Goal: Task Accomplishment & Management: Use online tool/utility

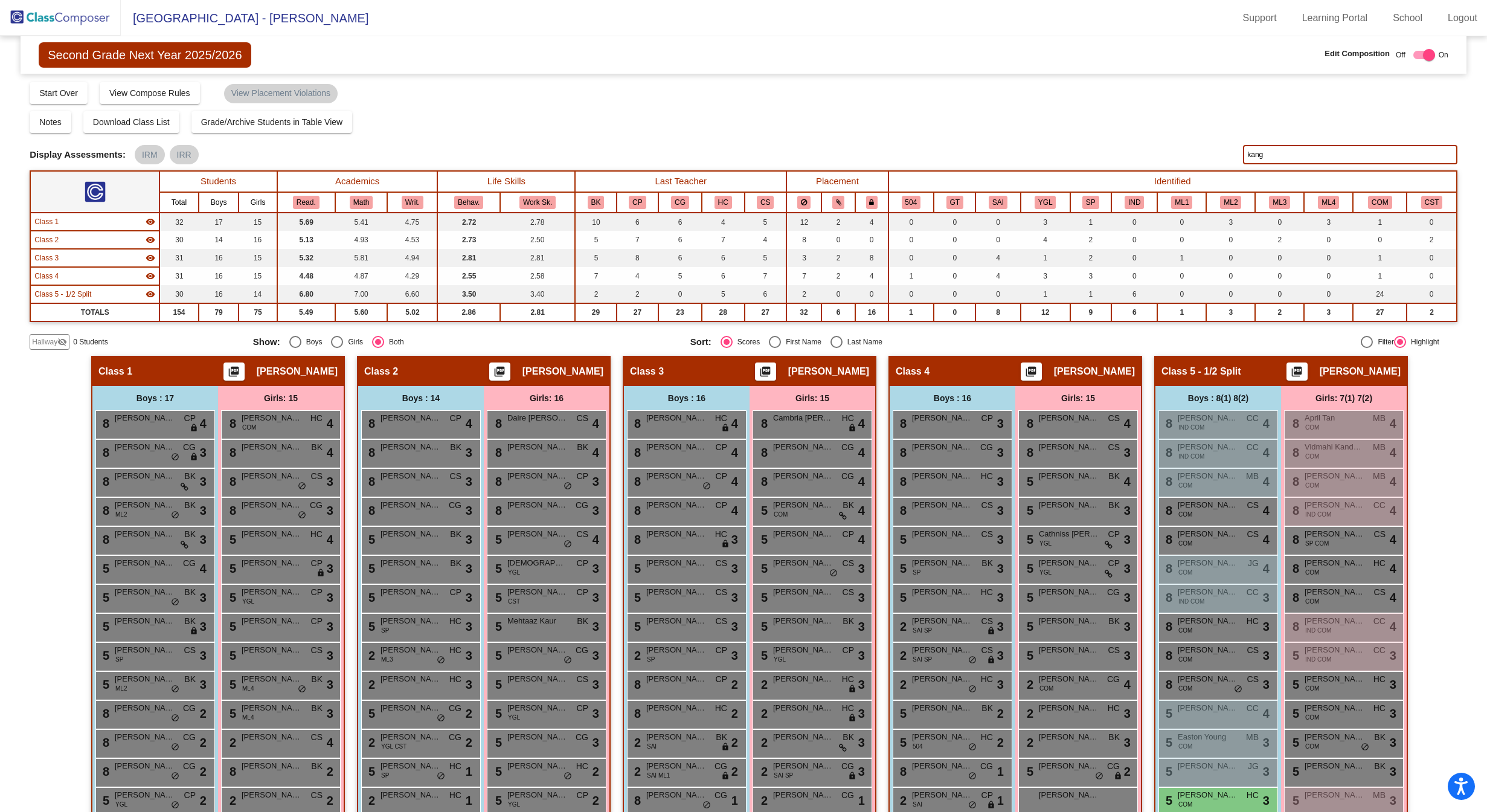
click at [78, 5] on img at bounding box center [60, 17] width 120 height 36
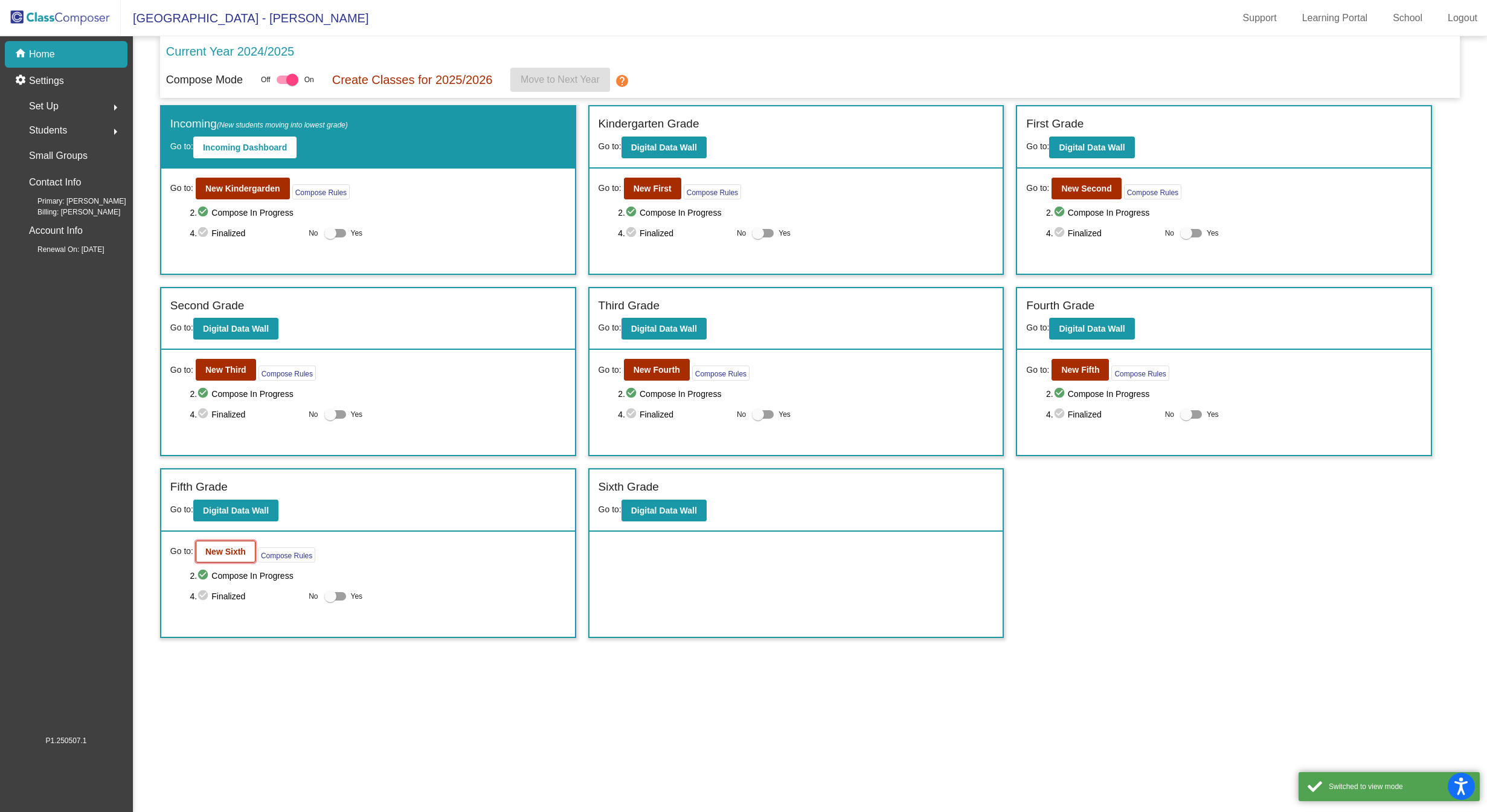
click at [230, 548] on b "New Sixth" at bounding box center [225, 551] width 40 height 10
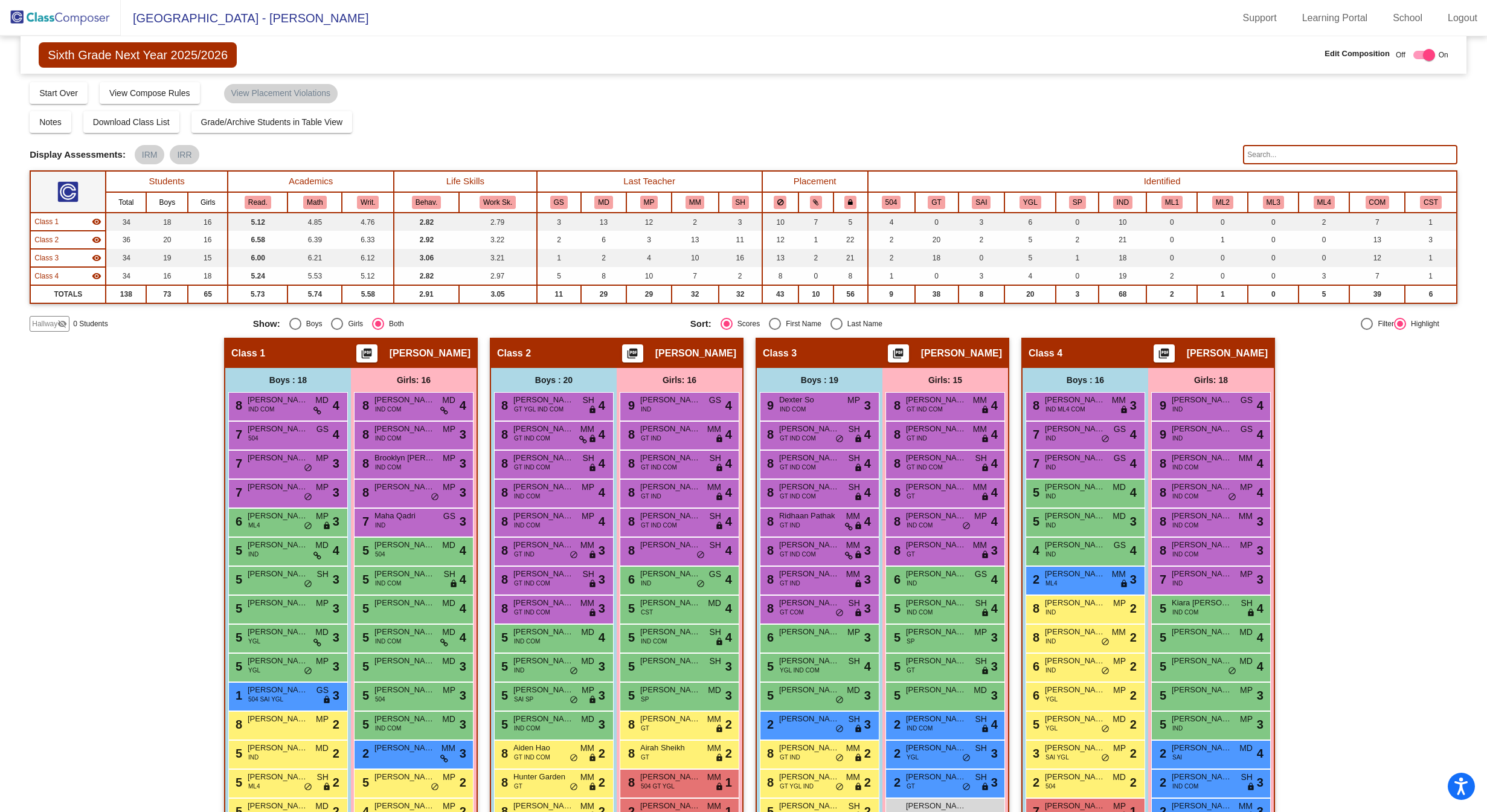
click at [81, 19] on img at bounding box center [60, 17] width 120 height 36
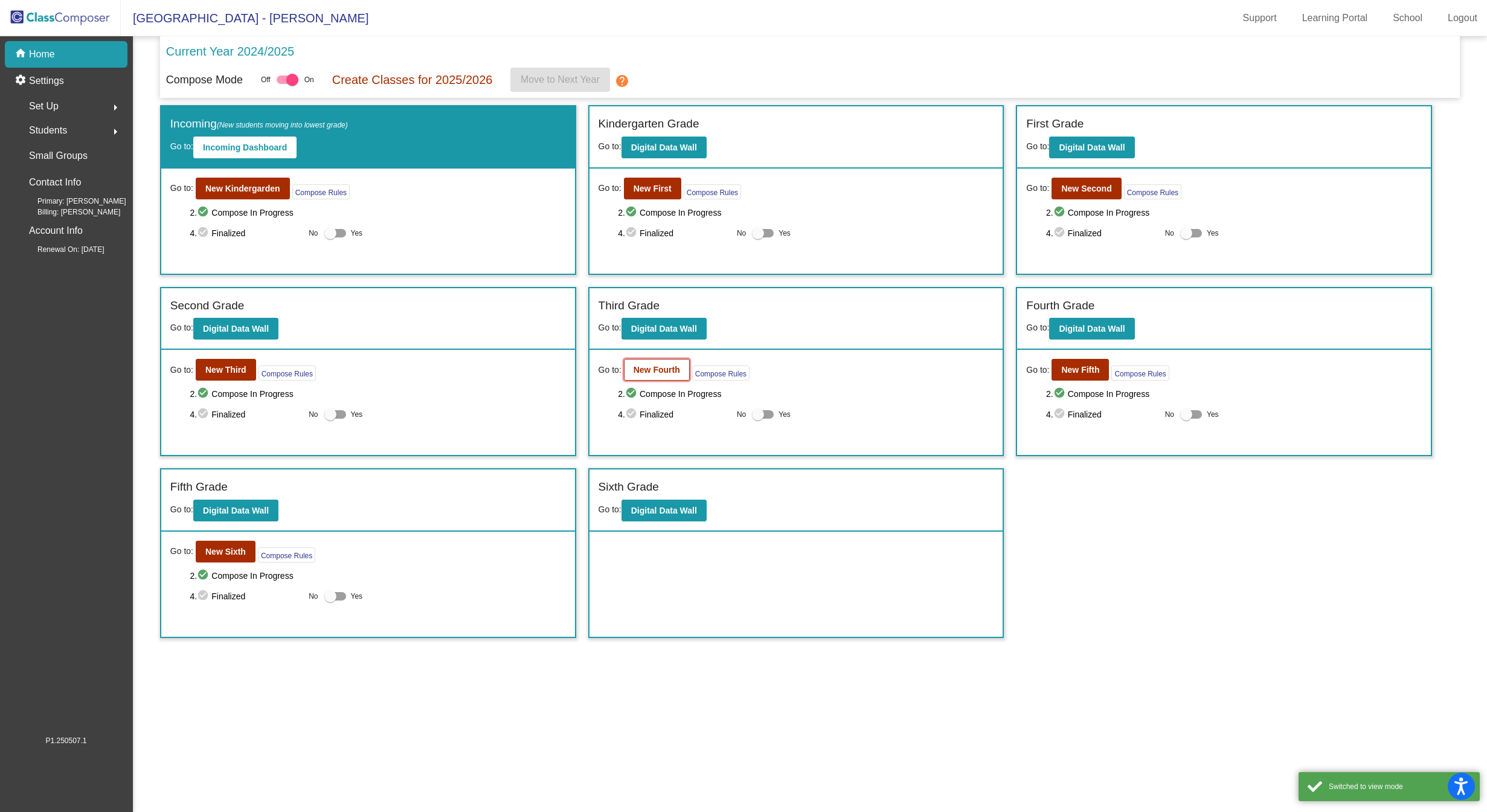
click at [639, 373] on b "New Fourth" at bounding box center [657, 369] width 47 height 10
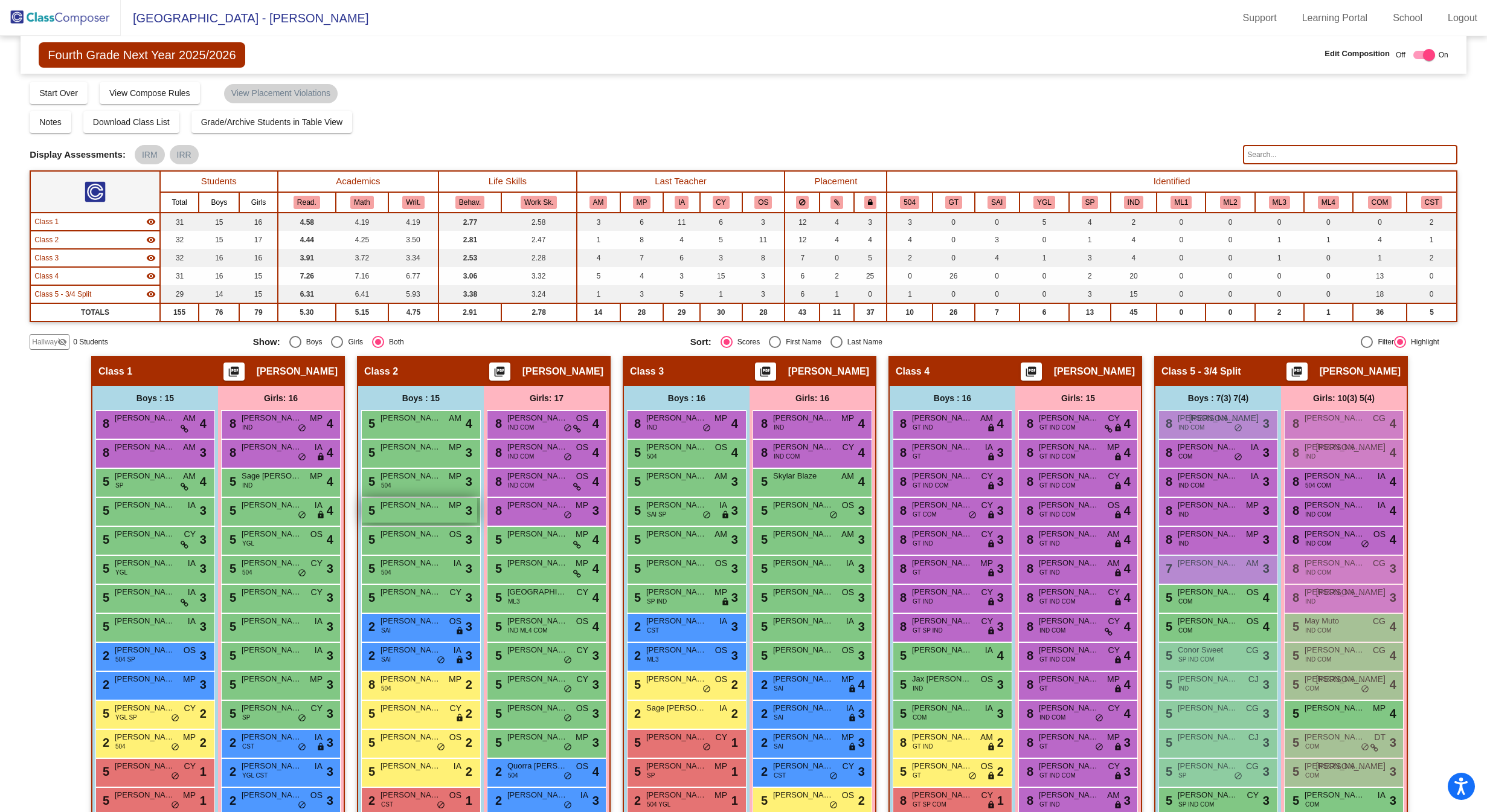
click at [428, 519] on div "5 [PERSON_NAME] lock do_not_disturb_alt 3" at bounding box center [420, 509] width 116 height 25
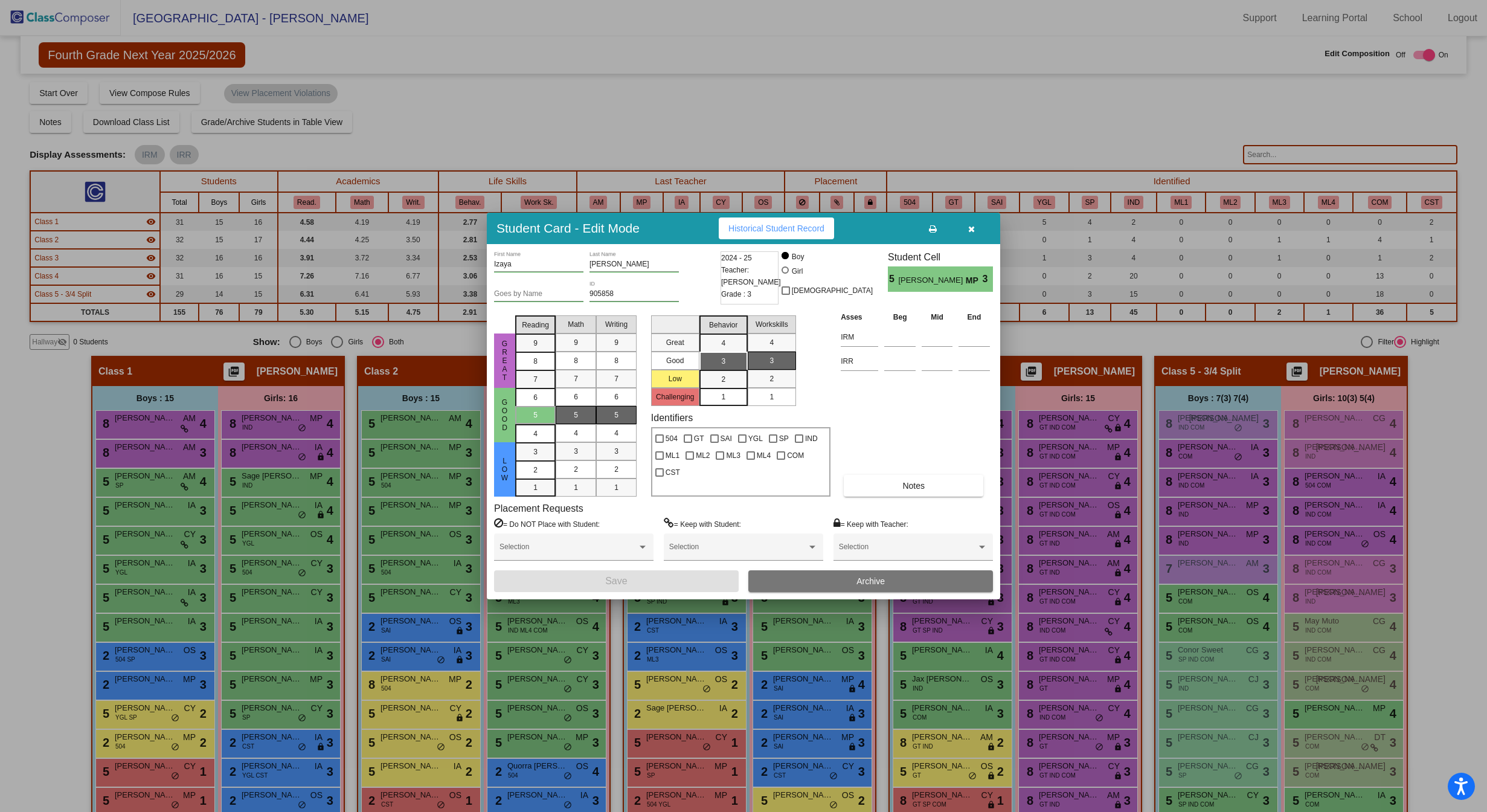
click at [104, 804] on div at bounding box center [743, 406] width 1487 height 812
